Goal: Task Accomplishment & Management: Manage account settings

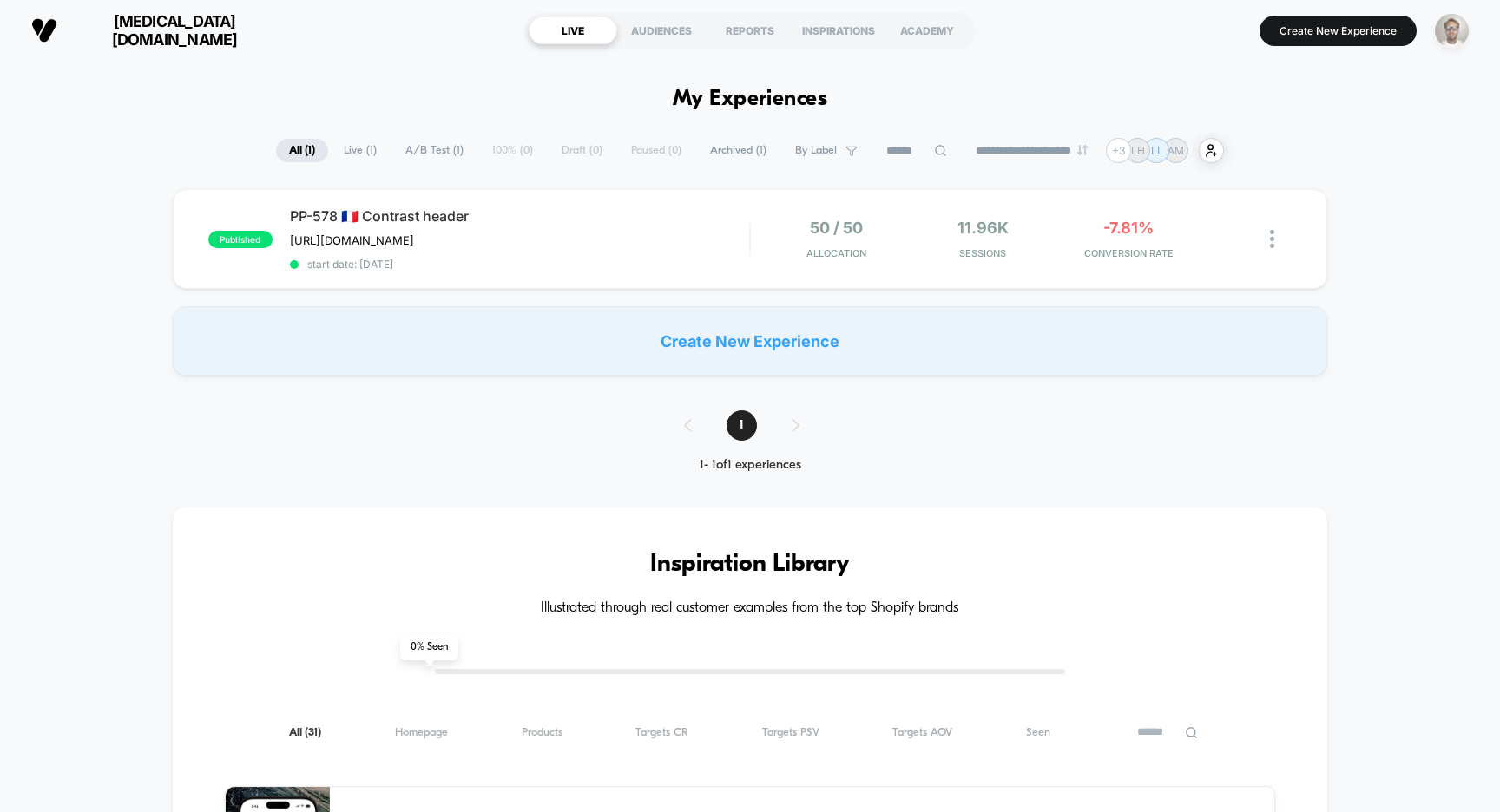
click at [1450, 29] on img "button" at bounding box center [1452, 31] width 34 height 34
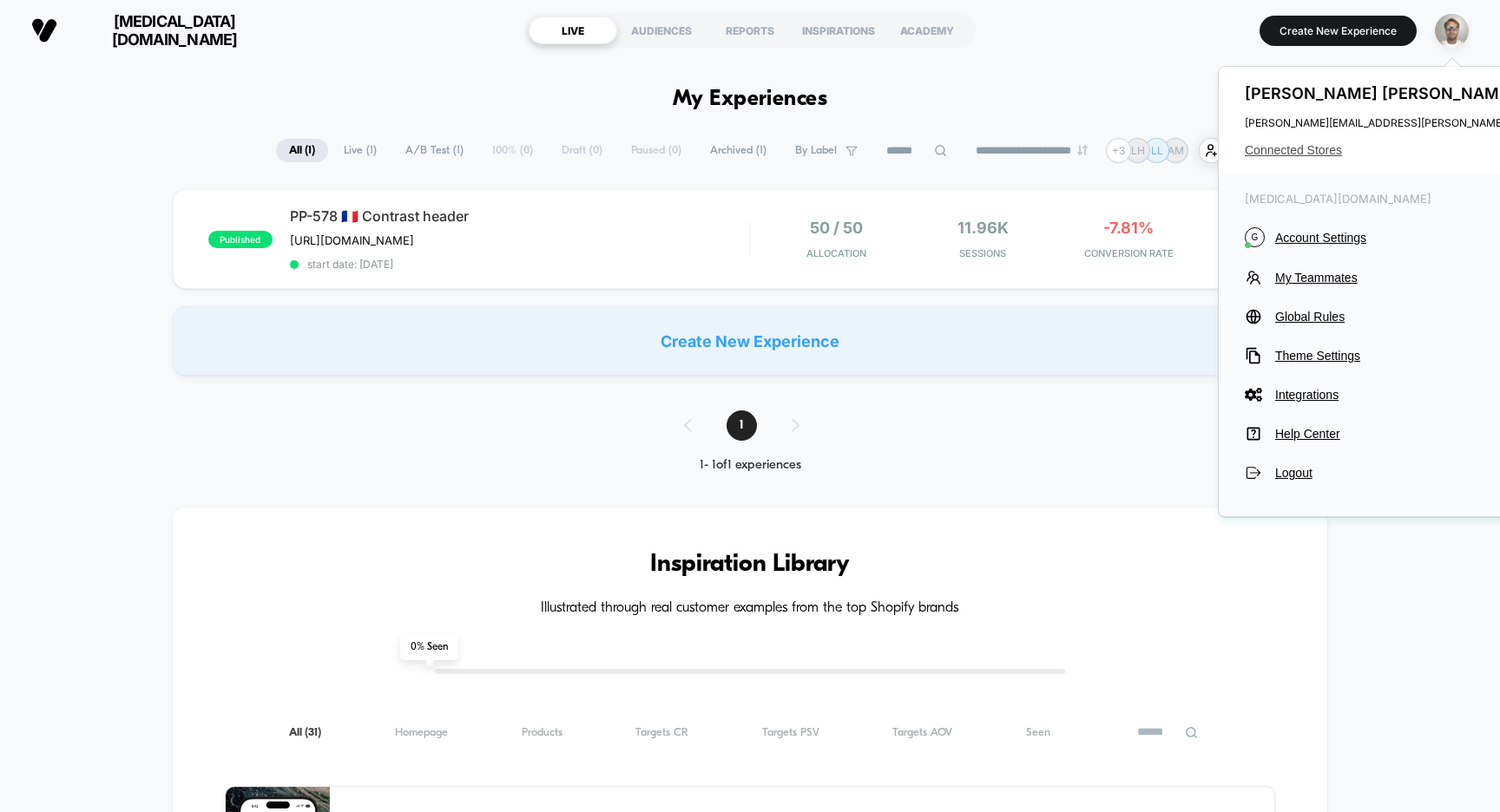
click at [1319, 152] on span "Connected Stores" at bounding box center [1460, 150] width 430 height 14
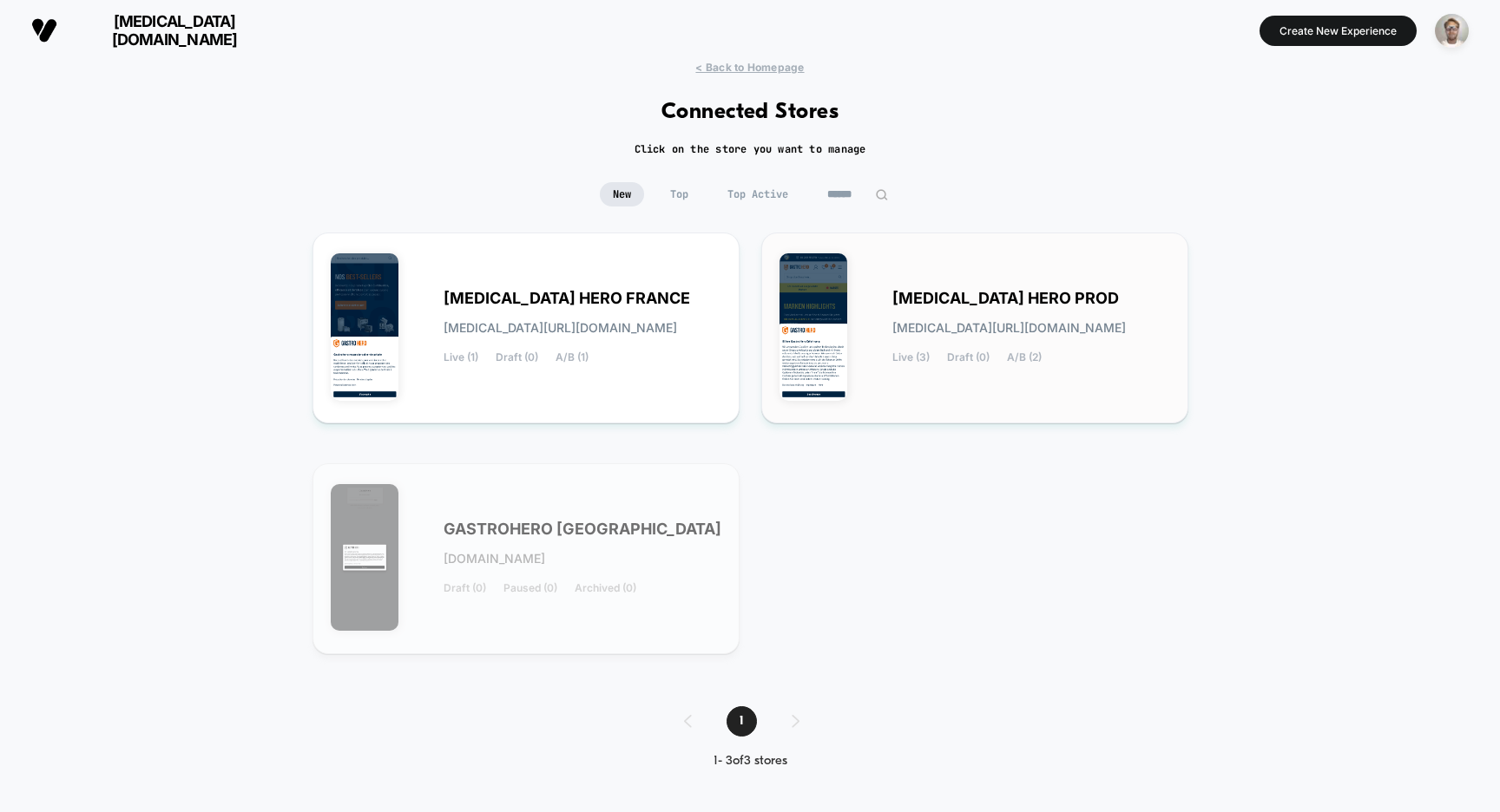
click at [1069, 290] on div "[MEDICAL_DATA] HERO PROD [MEDICAL_DATA][URL][DOMAIN_NAME] Live (3) Draft (0) A/…" at bounding box center [975, 327] width 390 height 155
